Goal: Information Seeking & Learning: Learn about a topic

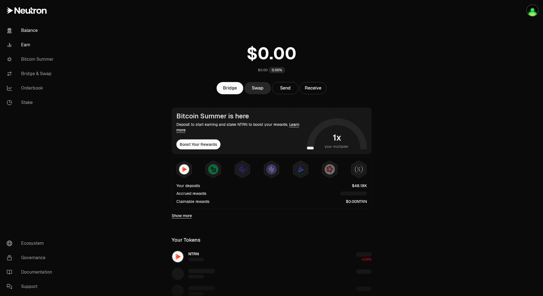
click at [26, 45] on link "Earn" at bounding box center [31, 45] width 58 height 14
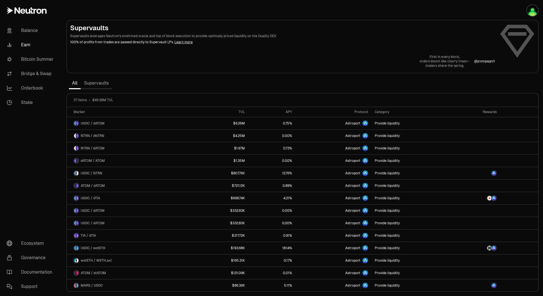
click at [100, 85] on link "Supervaults" at bounding box center [96, 83] width 31 height 11
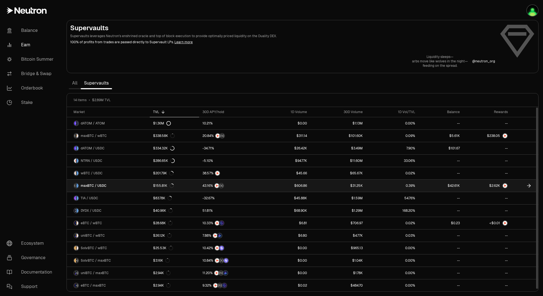
scroll to position [0, 0]
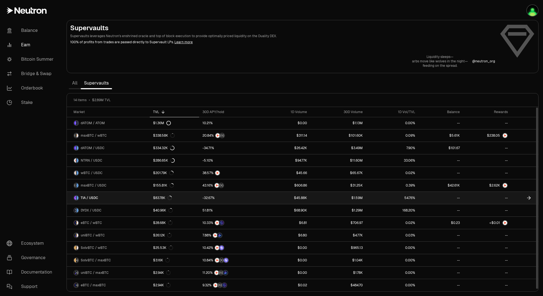
click at [125, 200] on link "TIA / USDC" at bounding box center [108, 198] width 83 height 12
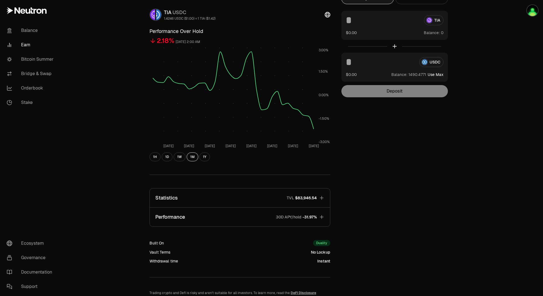
scroll to position [64, 0]
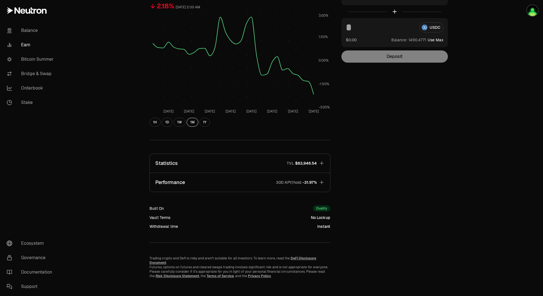
click at [210, 187] on button "Performance 30D APY/hold -31.97%" at bounding box center [240, 182] width 180 height 19
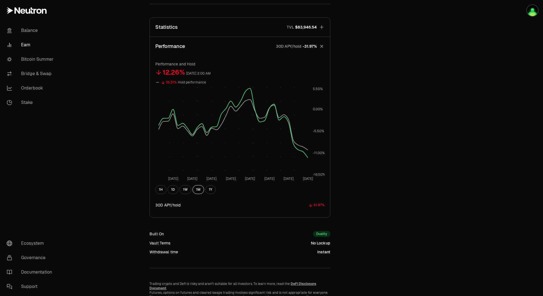
scroll to position [170, 0]
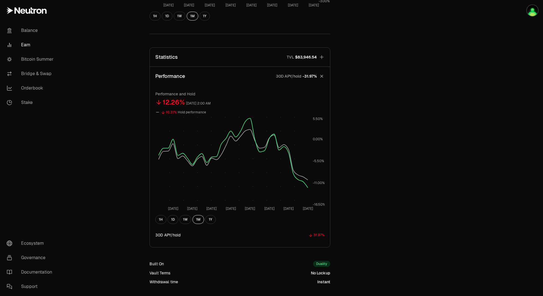
click at [259, 59] on button "Statistics TVL $83,946.54" at bounding box center [240, 57] width 180 height 19
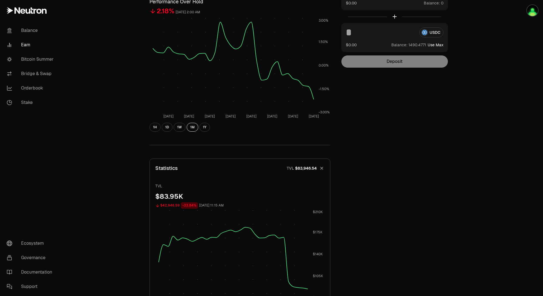
scroll to position [0, 0]
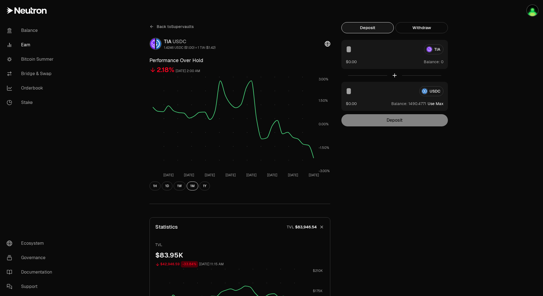
click at [154, 28] on link "Back to Supervaults" at bounding box center [171, 26] width 44 height 9
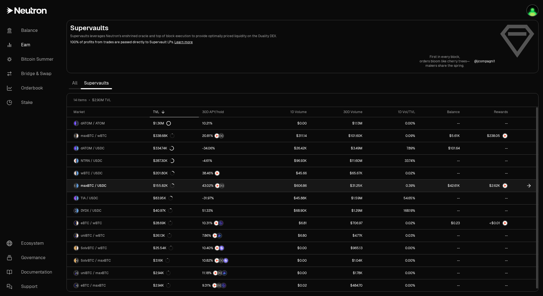
click at [118, 184] on link "maxBTC / USDC" at bounding box center [108, 186] width 83 height 12
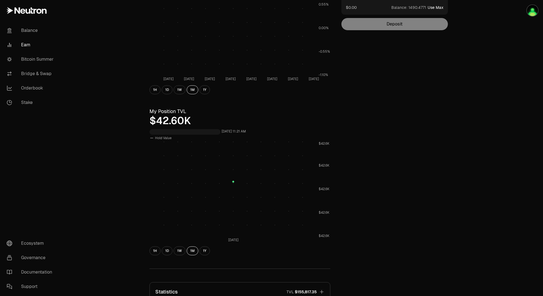
scroll to position [194, 0]
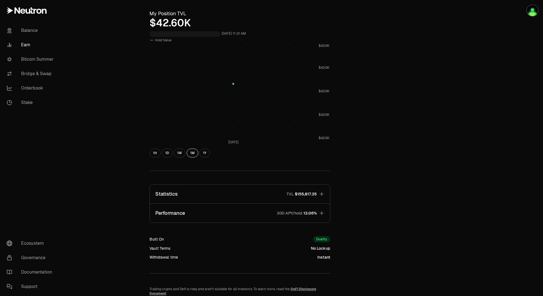
click at [231, 195] on button "Statistics TVL $155,817.35" at bounding box center [240, 194] width 180 height 19
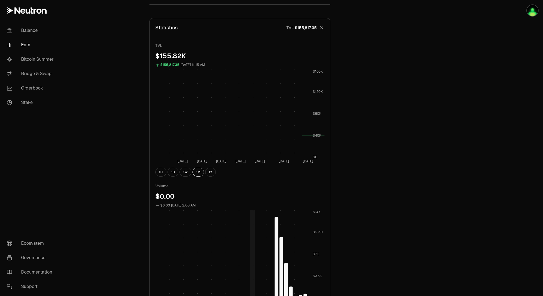
scroll to position [499, 0]
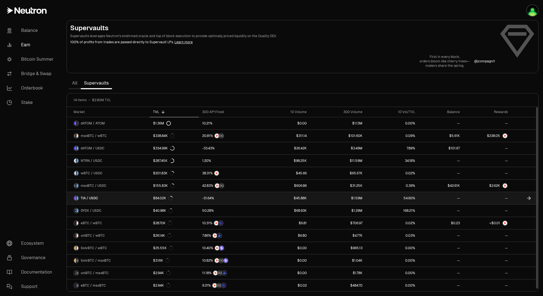
click at [134, 198] on link "TIA / USDC" at bounding box center [108, 198] width 83 height 12
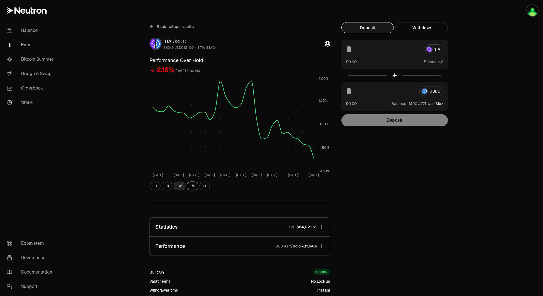
click at [182, 189] on button "1W" at bounding box center [180, 186] width 12 height 9
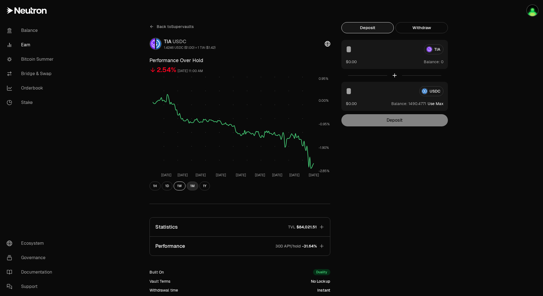
click at [193, 188] on button "1M" at bounding box center [193, 186] width 12 height 9
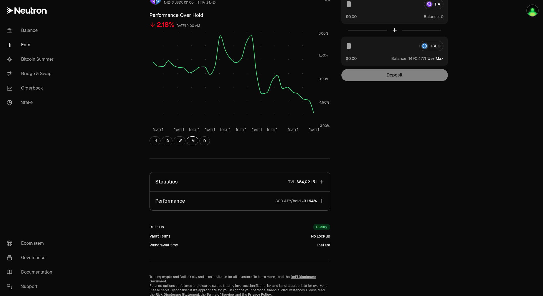
scroll to position [64, 0]
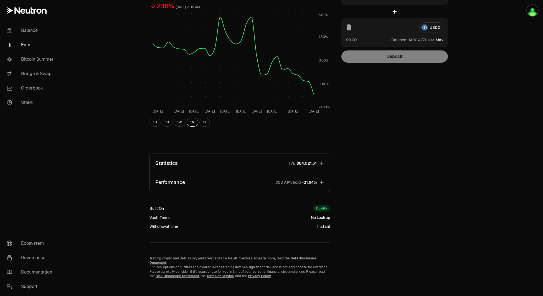
click at [230, 184] on button "Performance 30D APY/hold -31.64%" at bounding box center [240, 182] width 180 height 19
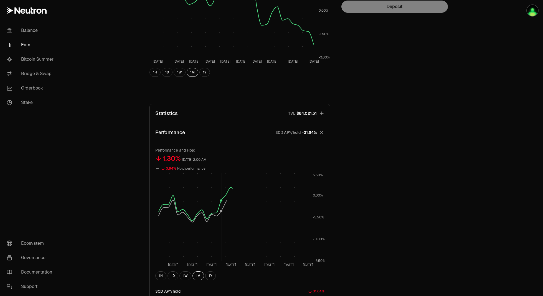
scroll to position [202, 0]
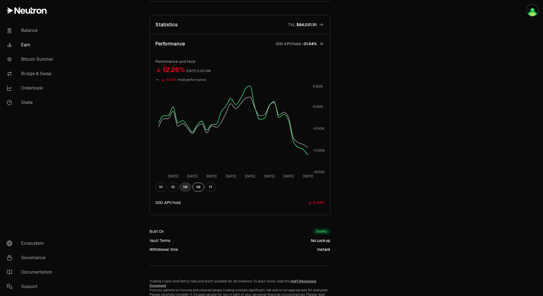
click at [184, 187] on button "1W" at bounding box center [185, 187] width 12 height 9
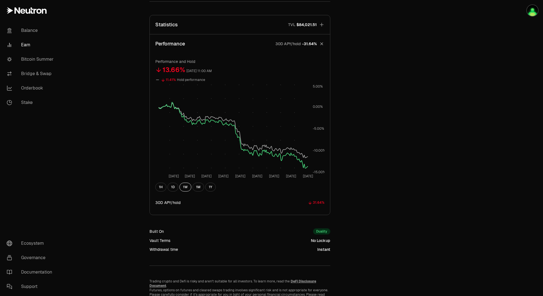
click at [223, 23] on button "Statistics TVL $84,021.51" at bounding box center [240, 24] width 180 height 19
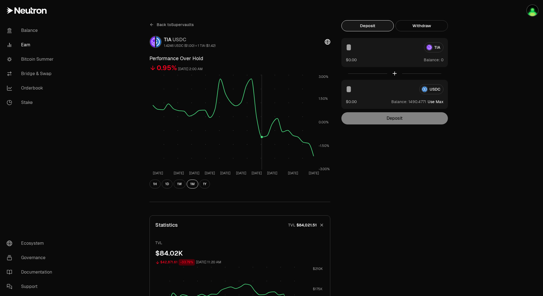
scroll to position [0, 0]
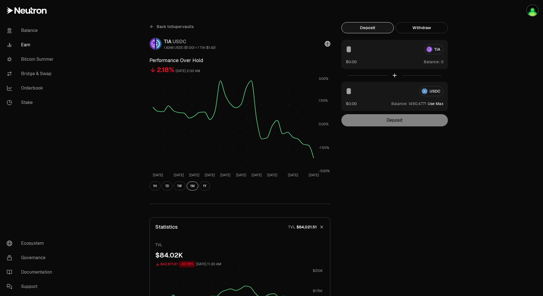
click at [182, 26] on span "Back to Supervaults" at bounding box center [175, 27] width 37 height 6
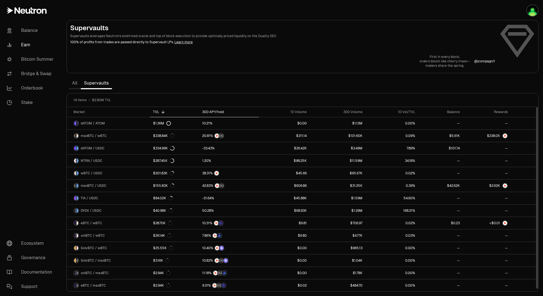
click at [206, 110] on div "30D APY/hold" at bounding box center [229, 112] width 54 height 4
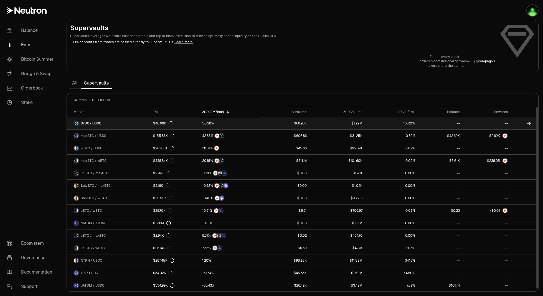
click at [133, 125] on link "DYDX / USDC" at bounding box center [108, 123] width 83 height 12
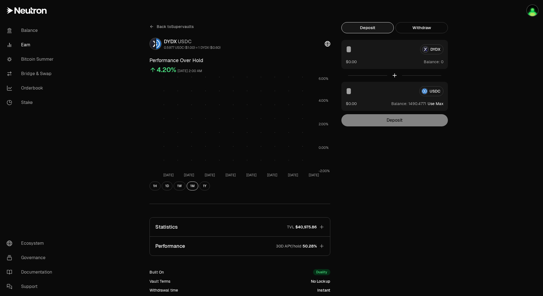
scroll to position [64, 0]
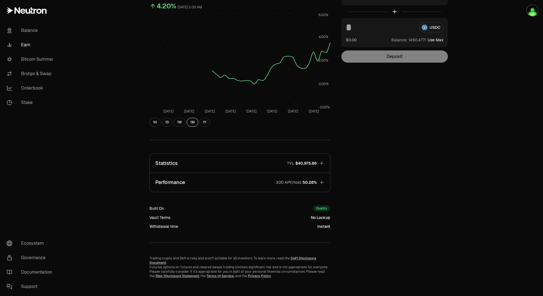
click at [228, 165] on button "Statistics TVL $40,975.86" at bounding box center [240, 163] width 180 height 19
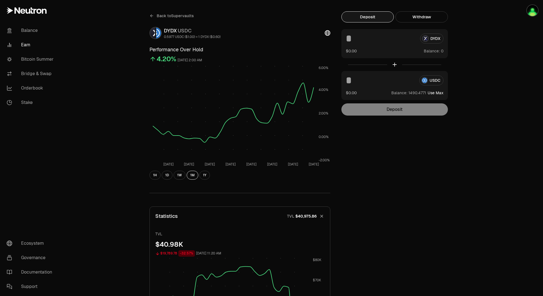
scroll to position [0, 0]
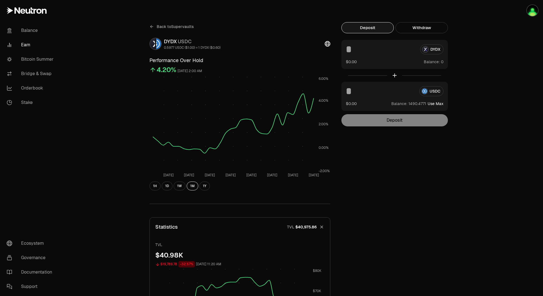
click at [156, 26] on link "Back to Supervaults" at bounding box center [171, 26] width 44 height 9
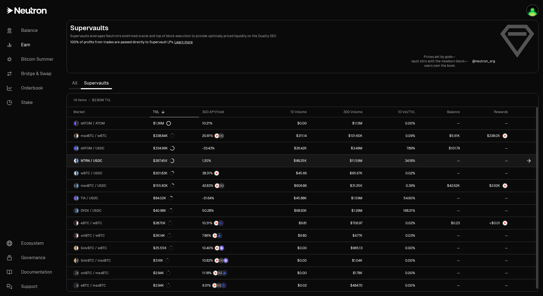
click at [106, 163] on link "NTRN / USDC" at bounding box center [108, 161] width 83 height 12
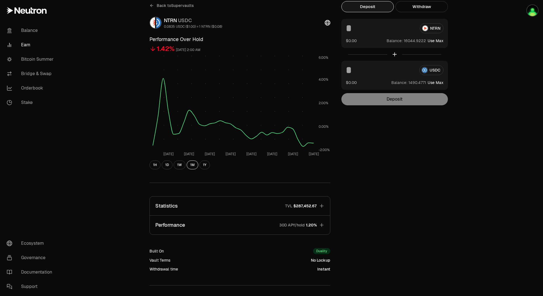
scroll to position [64, 0]
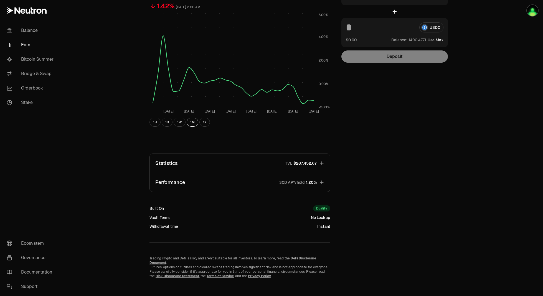
click at [242, 182] on button "Performance 30D APY/hold 1.20%" at bounding box center [240, 182] width 180 height 19
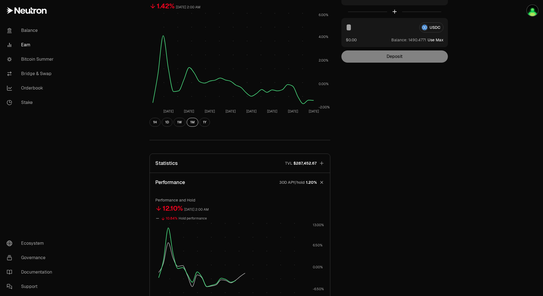
click at [245, 159] on button "Statistics TVL $287,452.67" at bounding box center [240, 163] width 180 height 19
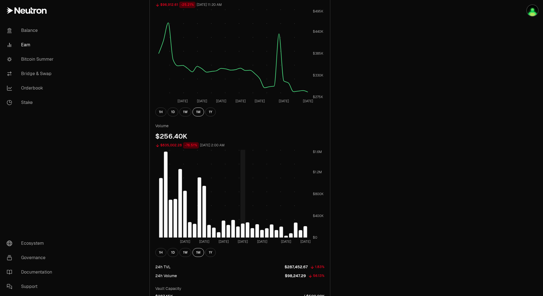
scroll to position [341, 0]
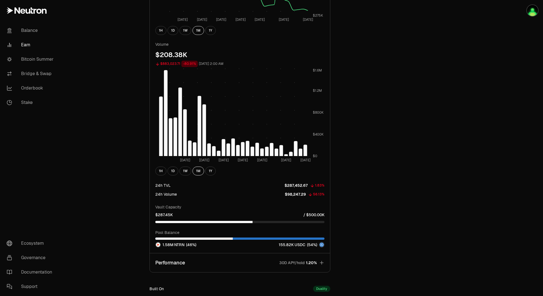
click at [244, 261] on button "Performance 30D APY/hold 1.20%" at bounding box center [240, 262] width 180 height 19
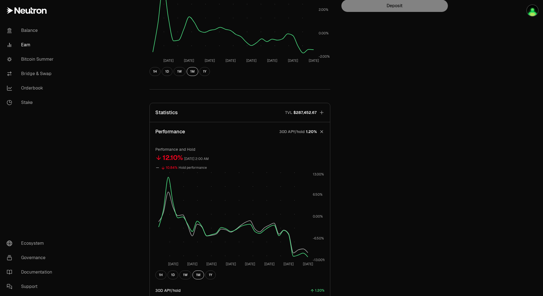
scroll to position [225, 0]
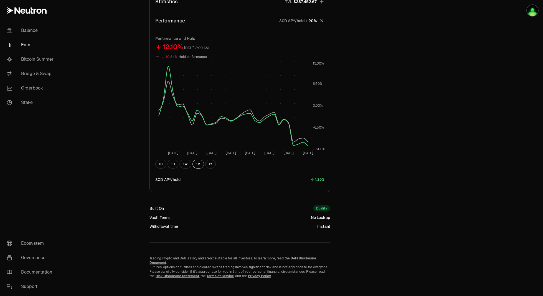
click at [452, 124] on div "Back to Supervaults NTRN USDC 0.0835 USDC ($1.00) = 1 NTRN ($0.08) Performance …" at bounding box center [302, 38] width 319 height 482
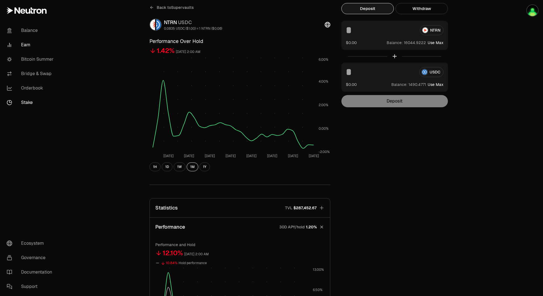
scroll to position [0, 0]
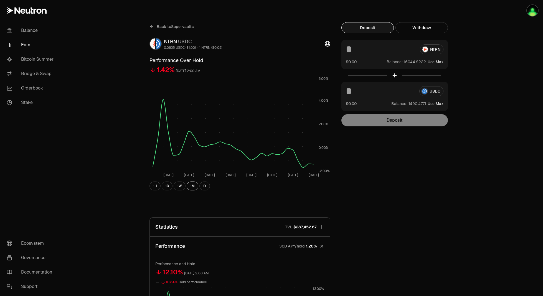
click at [23, 41] on link "Earn" at bounding box center [31, 45] width 58 height 14
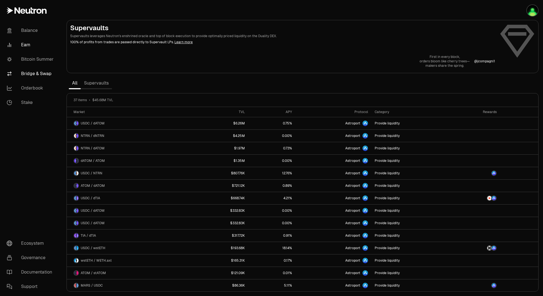
click at [43, 70] on link "Bridge & Swap" at bounding box center [31, 74] width 58 height 14
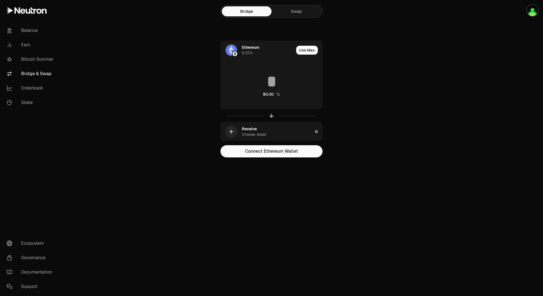
click at [388, 167] on main "Bridge Swap Ethereum 0 ETH Use Max $0.00 Receive Choose Asset 0 Connect Ethereu…" at bounding box center [302, 90] width 481 height 180
click at [51, 56] on link "Bitcoin Summer" at bounding box center [31, 59] width 58 height 14
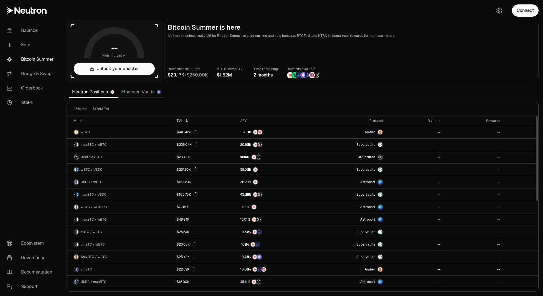
click at [221, 121] on div "TVL" at bounding box center [205, 121] width 57 height 4
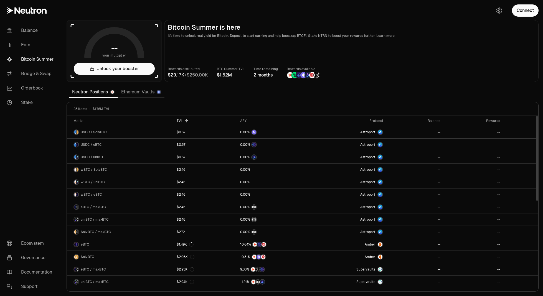
click at [221, 121] on div "TVL" at bounding box center [205, 121] width 57 height 4
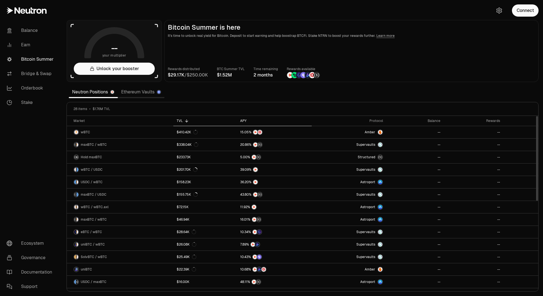
click at [242, 121] on div "APY" at bounding box center [274, 121] width 68 height 4
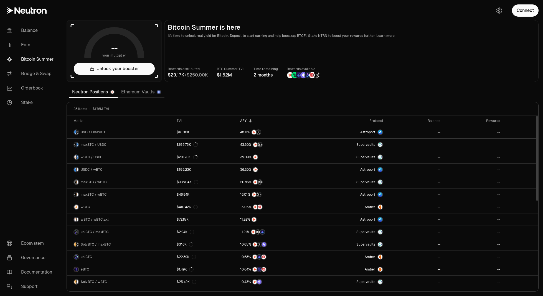
click at [242, 121] on div "APY" at bounding box center [274, 121] width 68 height 4
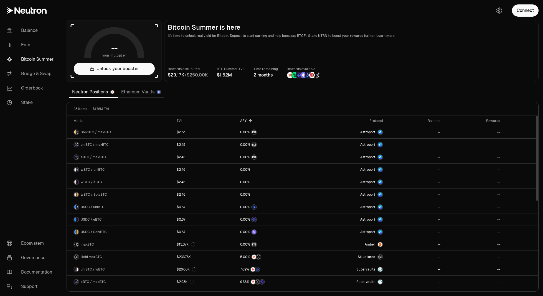
click at [242, 121] on div "APY" at bounding box center [274, 121] width 68 height 4
